Goal: Navigation & Orientation: Find specific page/section

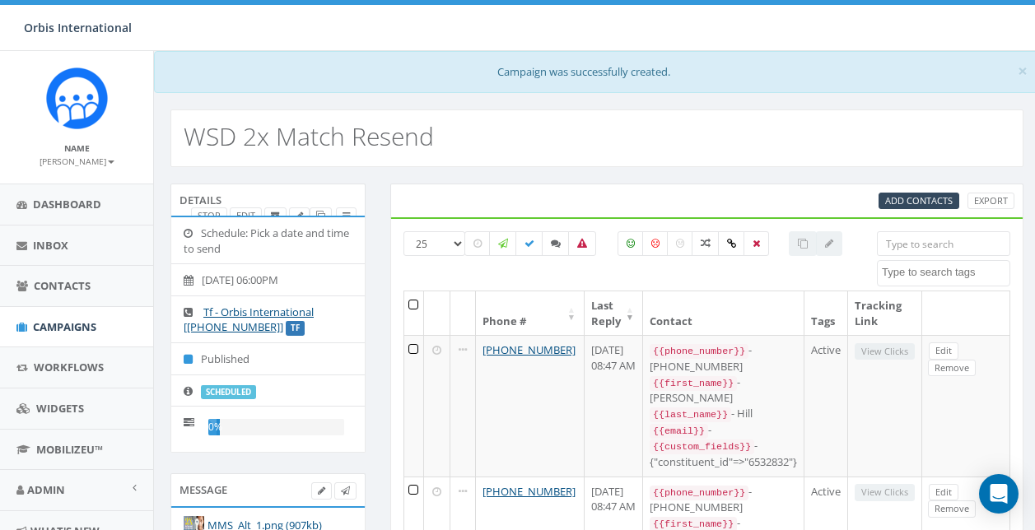
select select
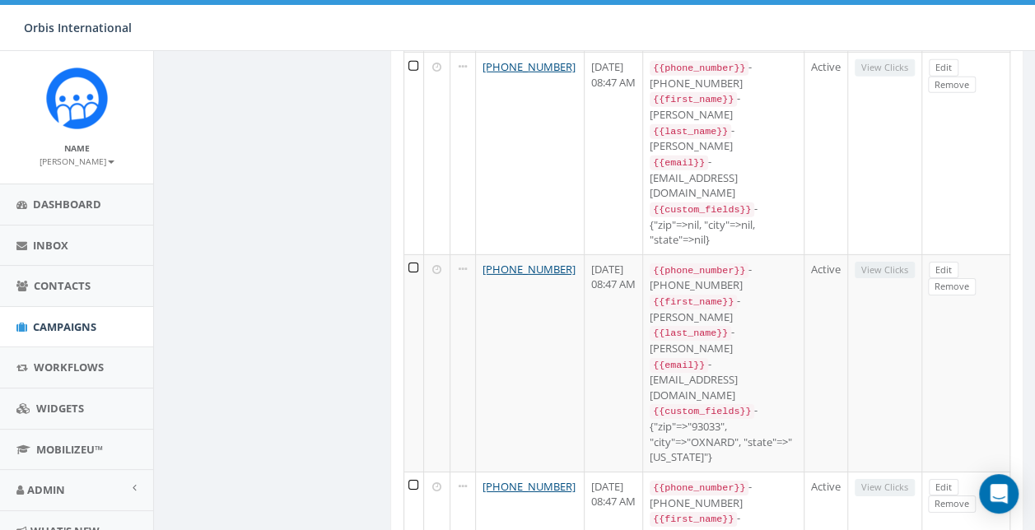
scroll to position [2344, 0]
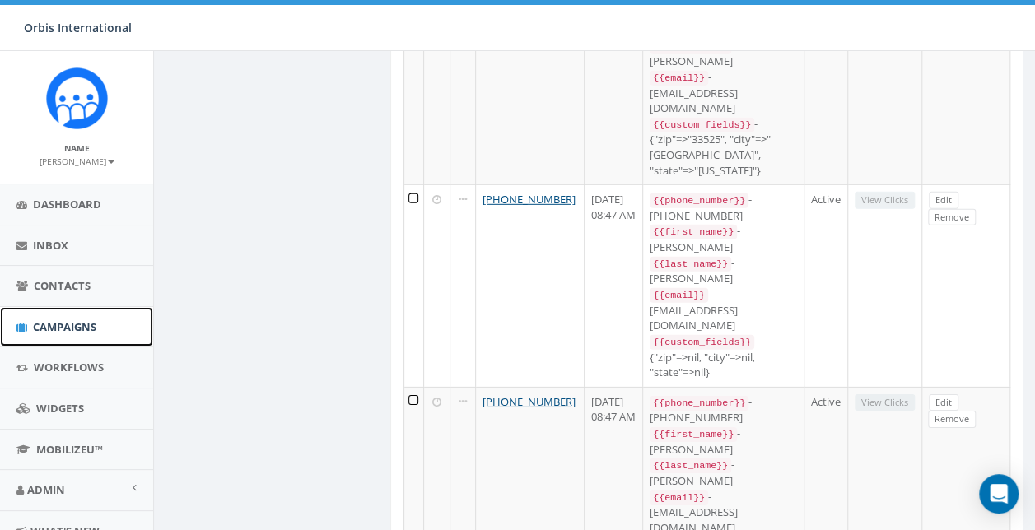
click at [41, 323] on span "Campaigns" at bounding box center [64, 326] width 63 height 15
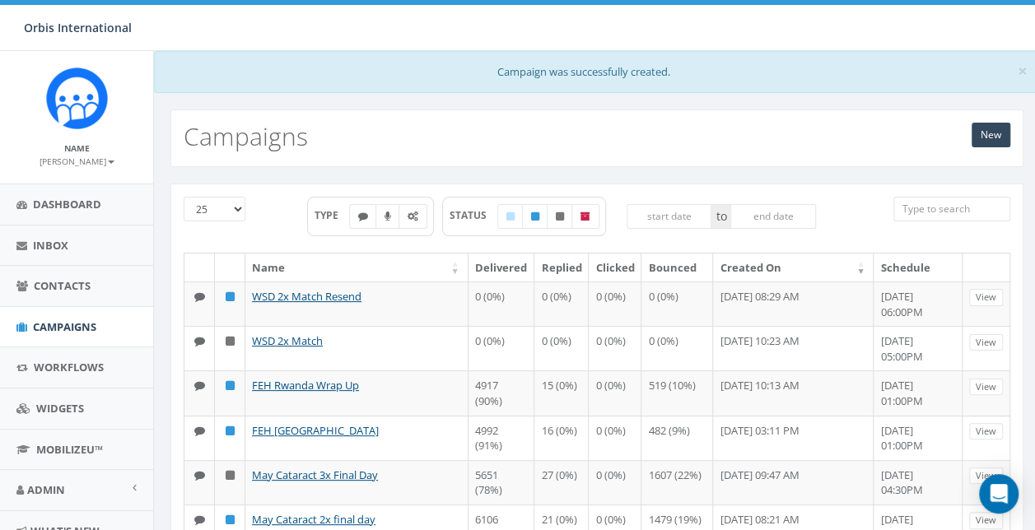
click at [592, 105] on div "New Campaigns" at bounding box center [597, 130] width 886 height 74
click at [68, 202] on span "Dashboard" at bounding box center [67, 204] width 68 height 15
